Goal: Check status: Check status

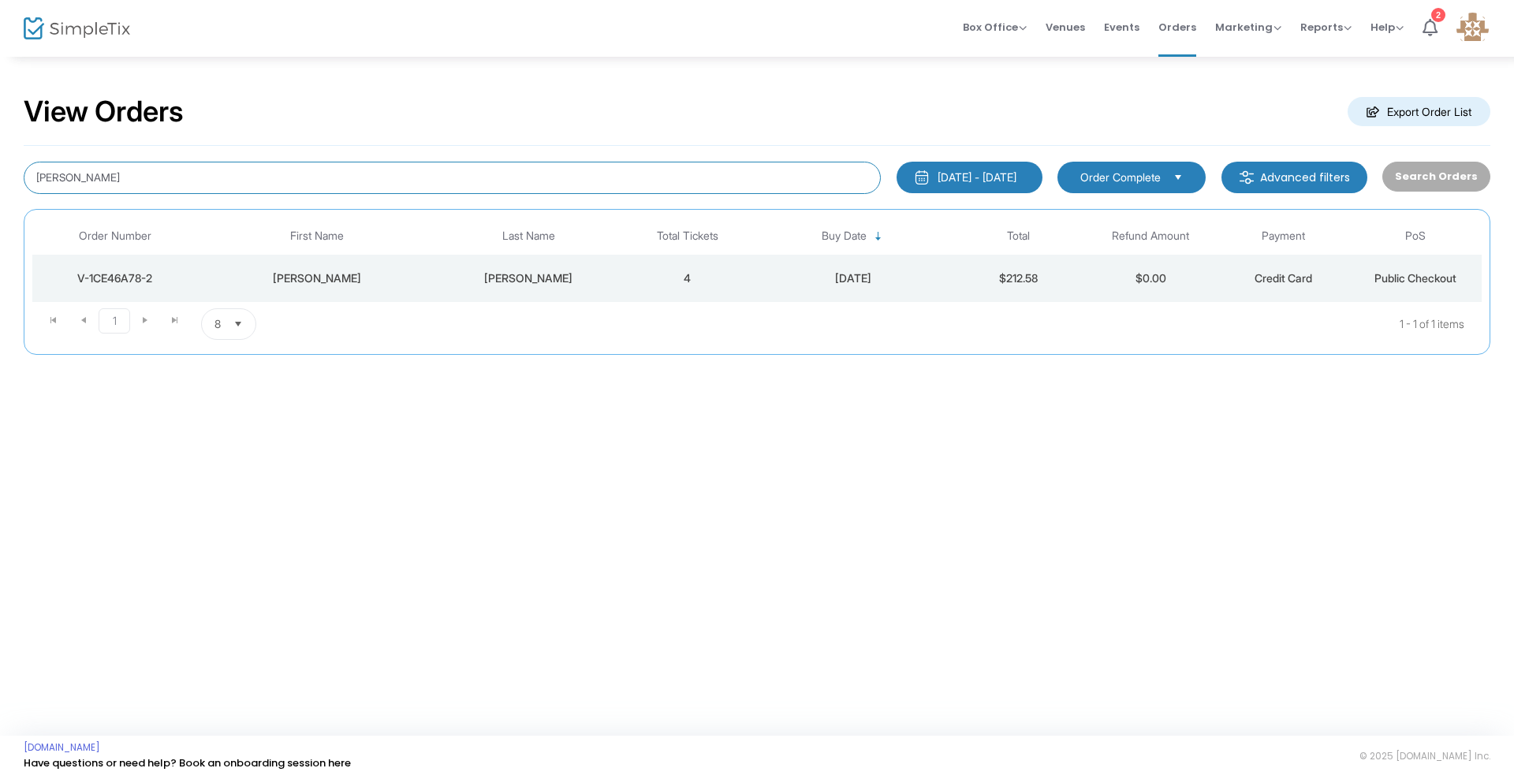
drag, startPoint x: 144, startPoint y: 170, endPoint x: 13, endPoint y: 182, distance: 131.5
click at [13, 182] on div "View Orders Export Order List [PERSON_NAME] [DATE] - [DATE] Last 30 Days [DATE]…" at bounding box center [757, 232] width 1514 height 355
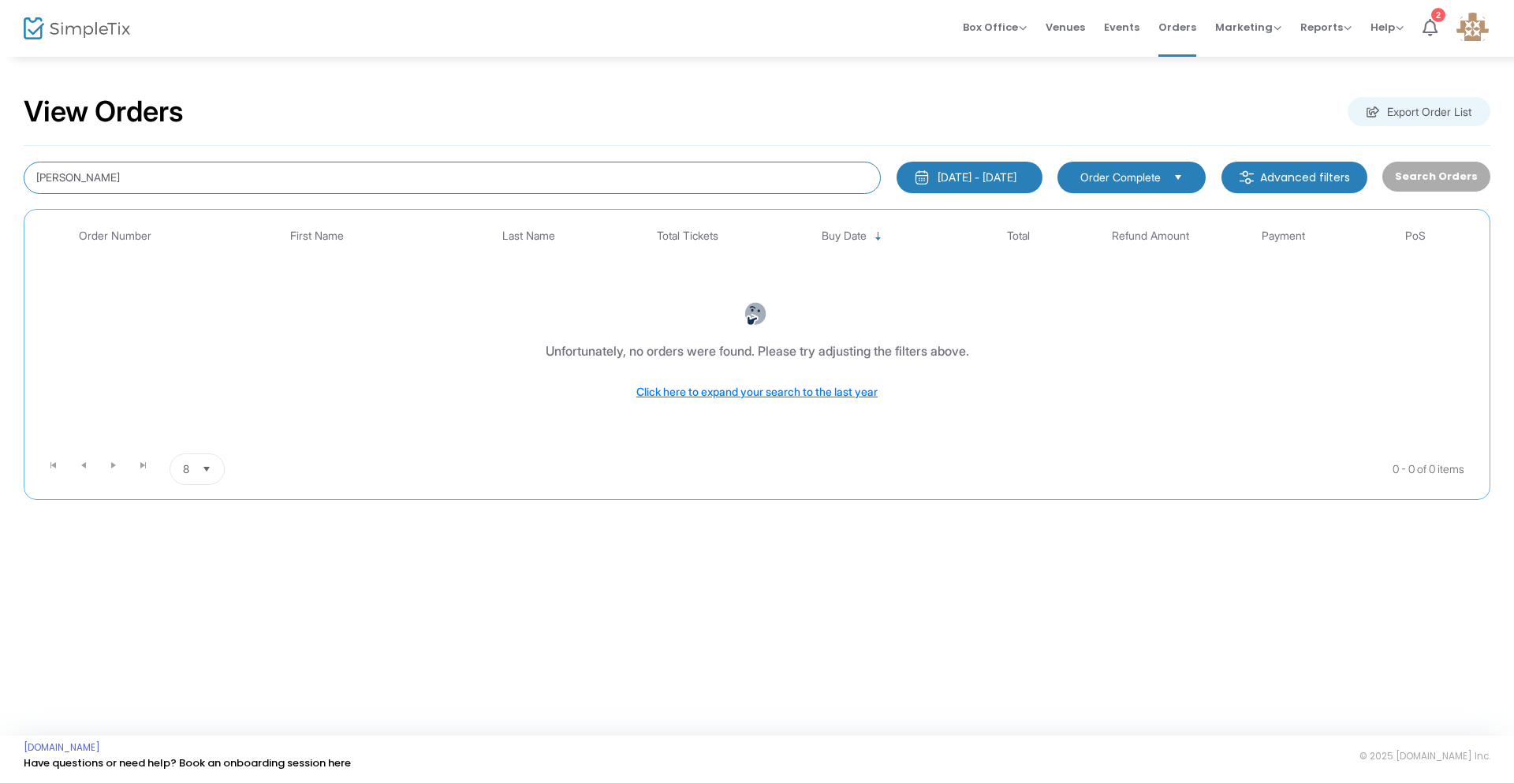
drag, startPoint x: 71, startPoint y: 179, endPoint x: 69, endPoint y: 192, distance: 13.5
click at [69, 182] on input "[PERSON_NAME]" at bounding box center [452, 178] width 857 height 32
click at [83, 177] on input "[PERSON_NAME]" at bounding box center [452, 178] width 857 height 32
click at [58, 174] on input "[PERSON_NAME]" at bounding box center [452, 178] width 857 height 32
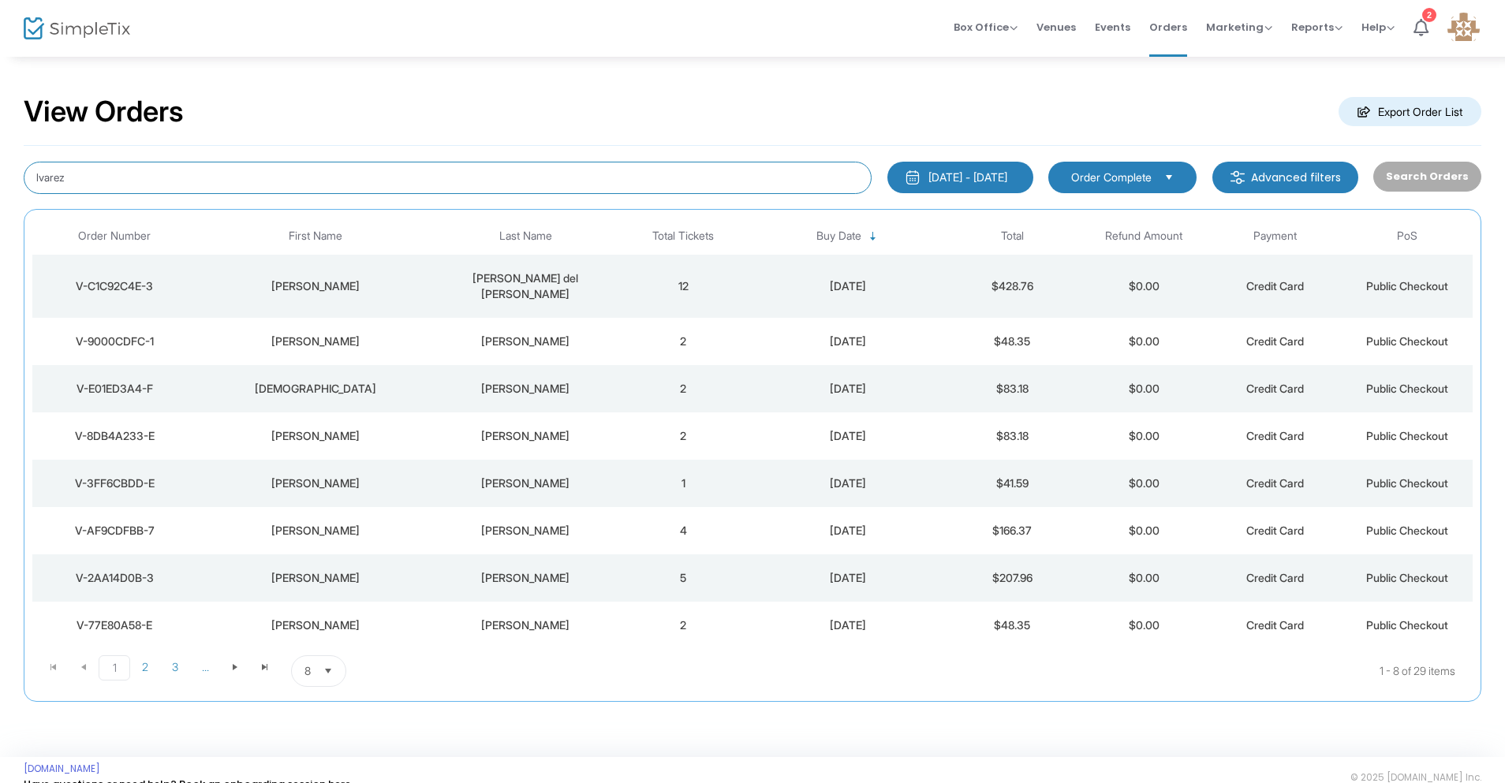
drag, startPoint x: 83, startPoint y: 184, endPoint x: 6, endPoint y: 165, distance: 79.6
click at [6, 165] on div "View Orders Export Order List lvarez [DATE] - [DATE] Last 30 Days [DATE] [DATE]…" at bounding box center [752, 406] width 1505 height 702
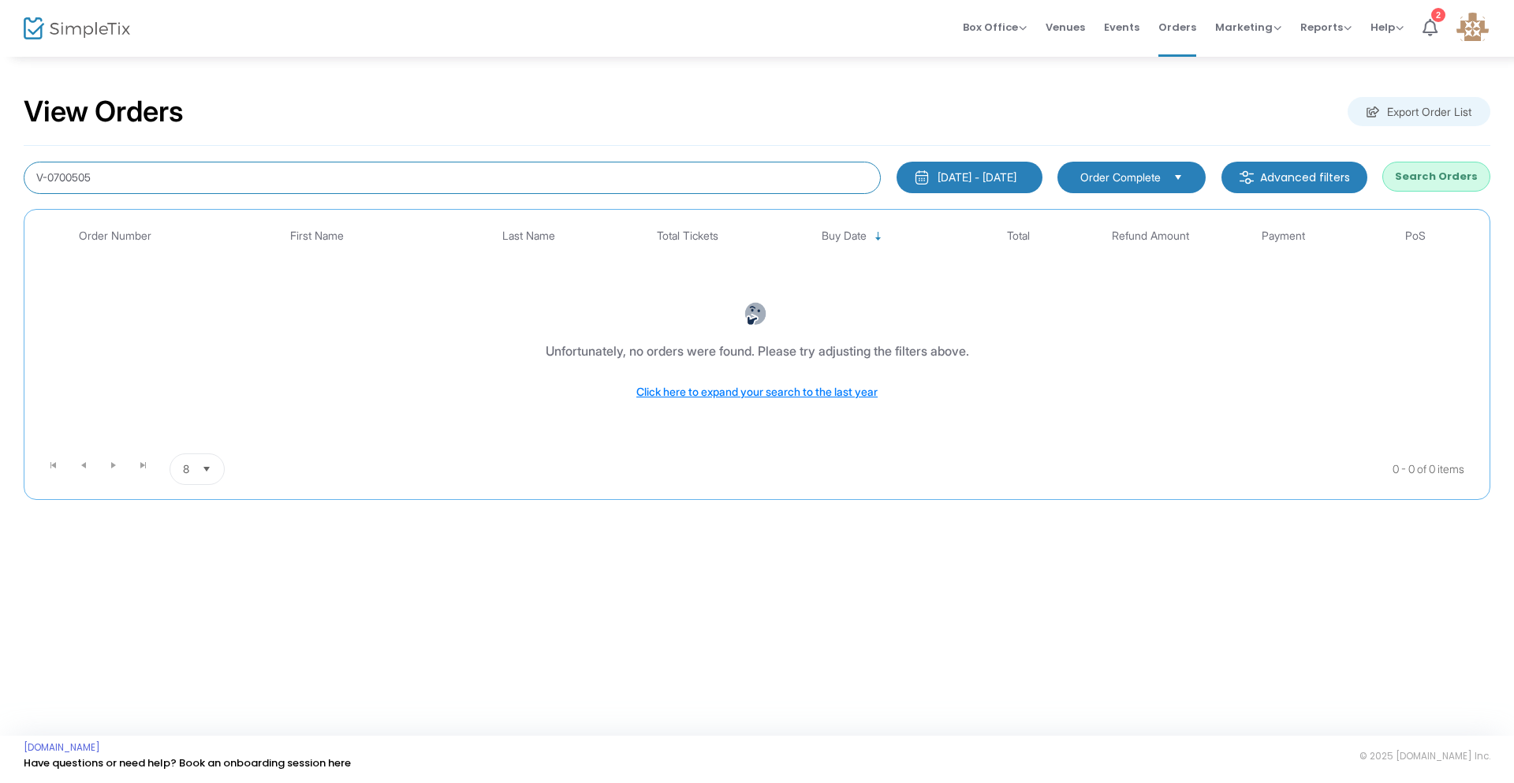
drag, startPoint x: 125, startPoint y: 177, endPoint x: 0, endPoint y: 183, distance: 124.8
click at [0, 183] on div "View Orders Export Order List V-0700505 [DATE] - [DATE] Last 30 Days [DATE] [DA…" at bounding box center [757, 305] width 1514 height 500
click at [114, 170] on input "V-0700505" at bounding box center [452, 178] width 857 height 32
type input "V-07005057-2"
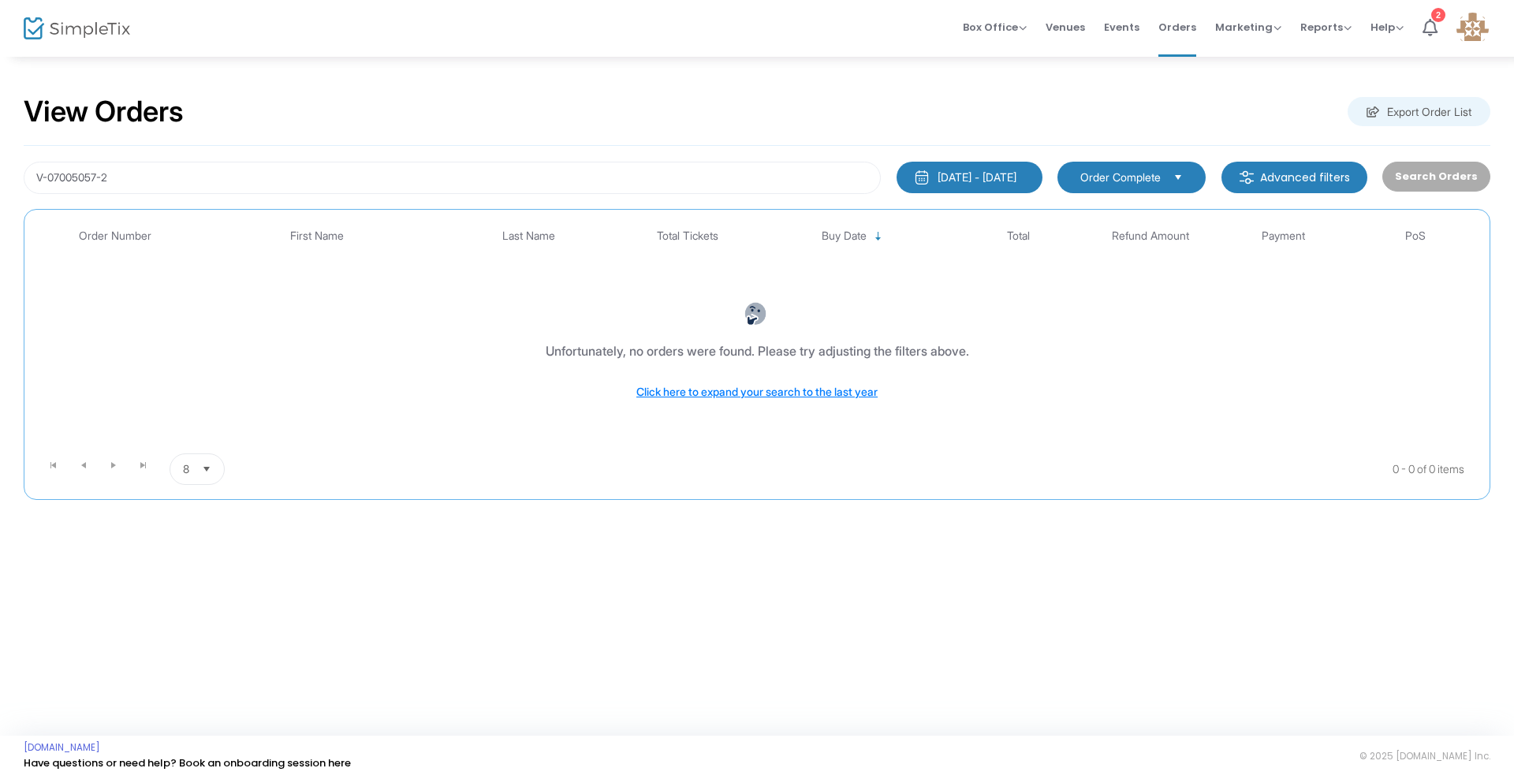
click at [914, 177] on img "button" at bounding box center [922, 178] width 16 height 16
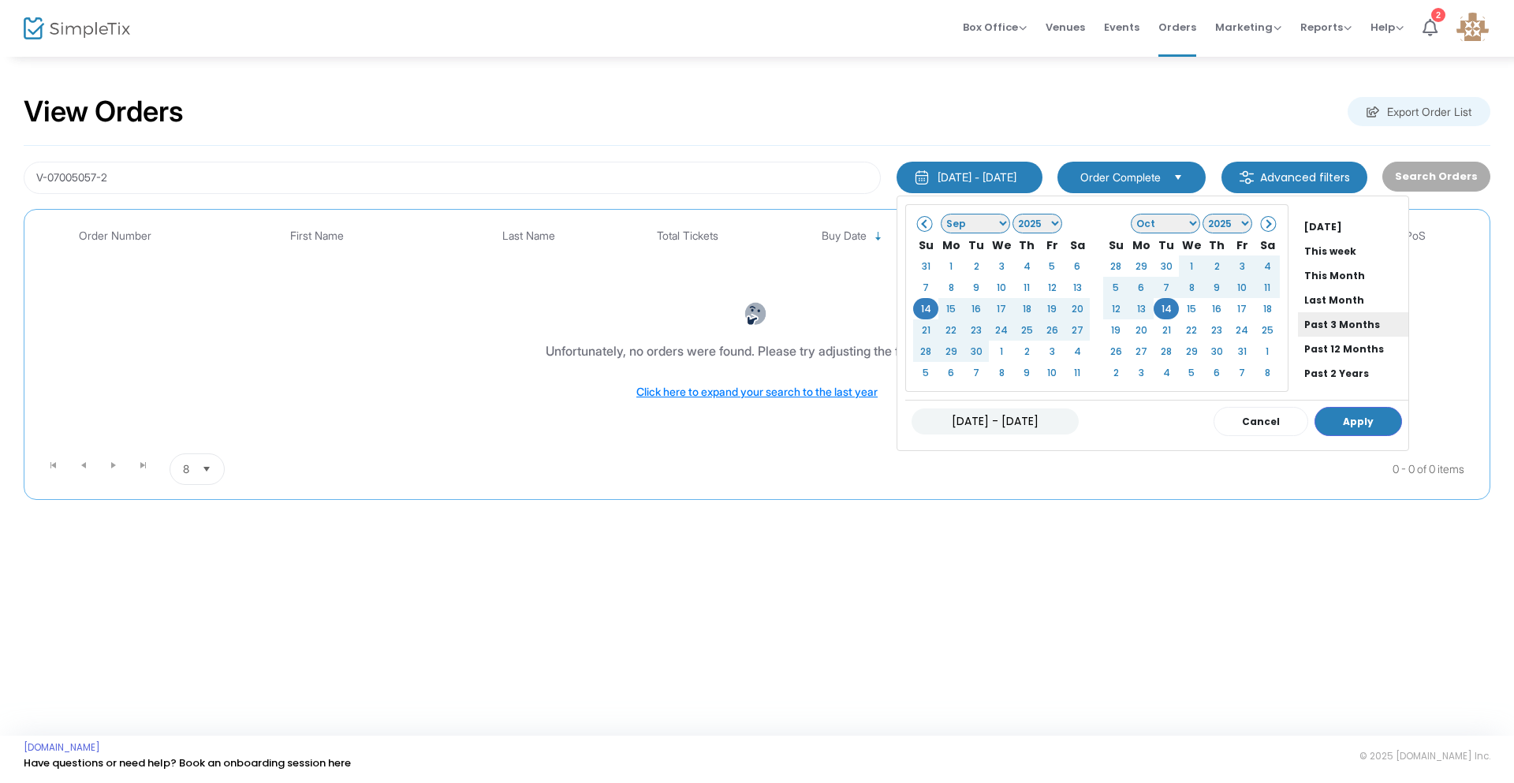
scroll to position [54, 0]
click at [1310, 337] on li "Past 12 Months" at bounding box center [1353, 340] width 110 height 24
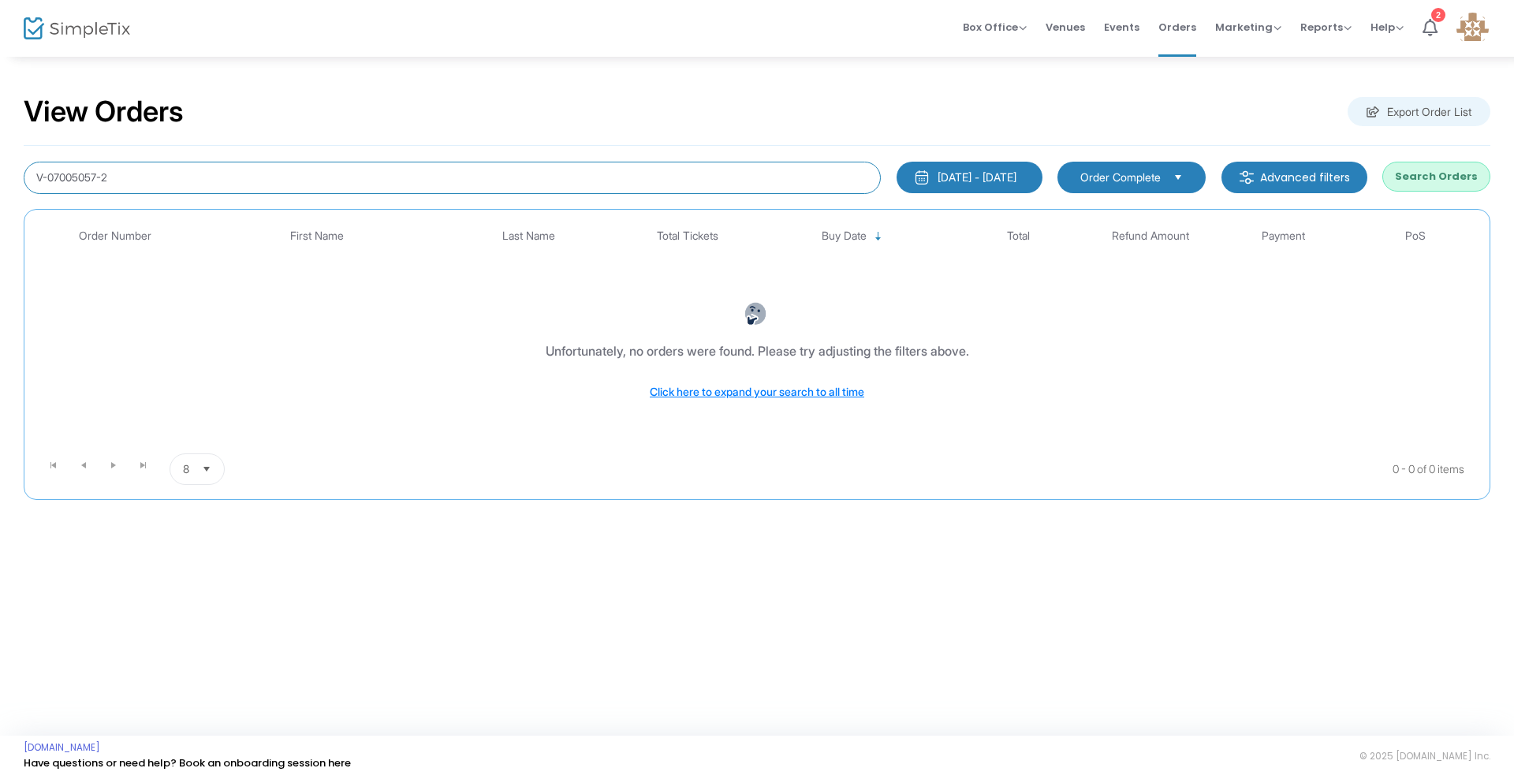
drag, startPoint x: 140, startPoint y: 185, endPoint x: 0, endPoint y: 183, distance: 139.6
click at [1, 177] on div "View Orders Export Order List V-07005057-2 [DATE] - [DATE] Last 30 Days [DATE] …" at bounding box center [757, 305] width 1514 height 500
